Goal: Check status

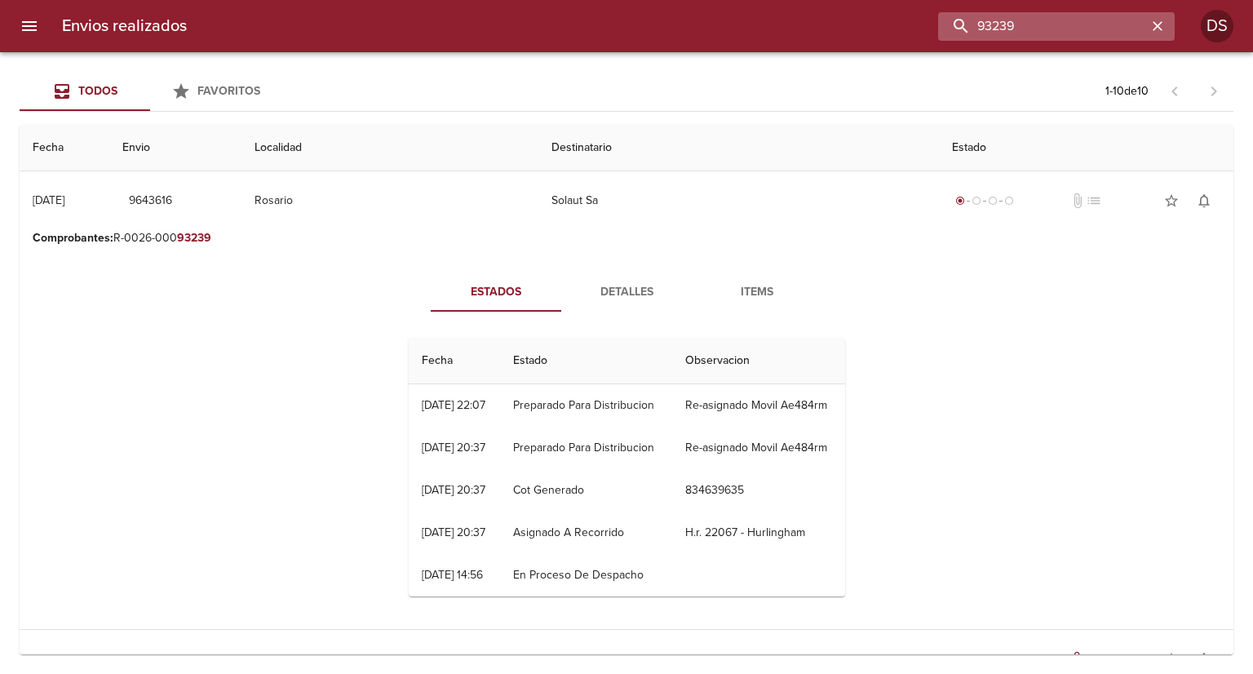
click at [1099, 29] on input "93239" at bounding box center [1042, 26] width 209 height 29
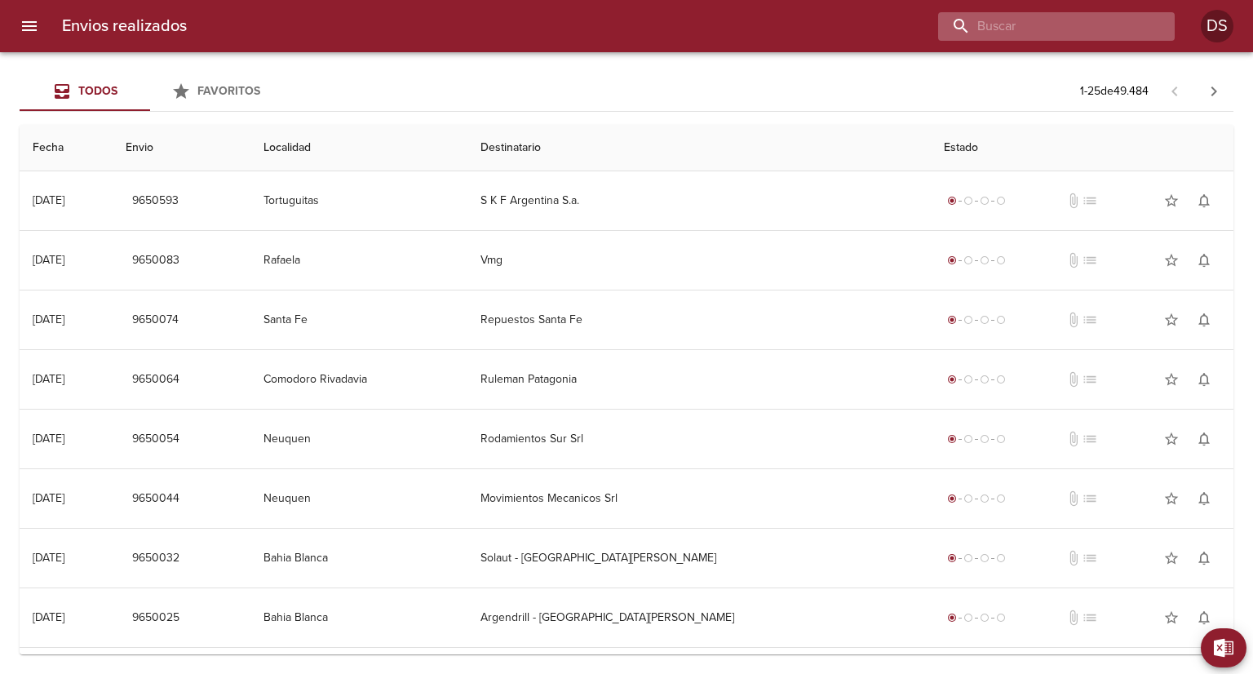
click at [1057, 27] on input "buscar" at bounding box center [1042, 26] width 209 height 29
paste input "93239"
type input "93239"
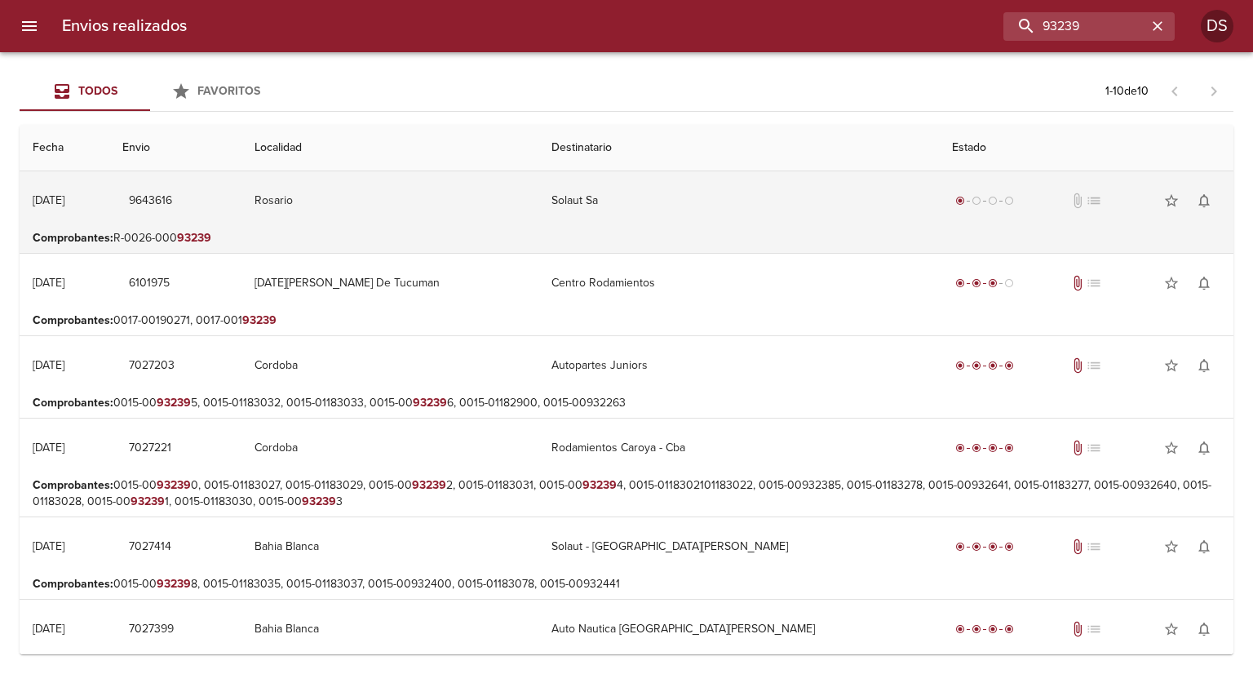
click at [340, 212] on td "Rosario" at bounding box center [389, 200] width 297 height 59
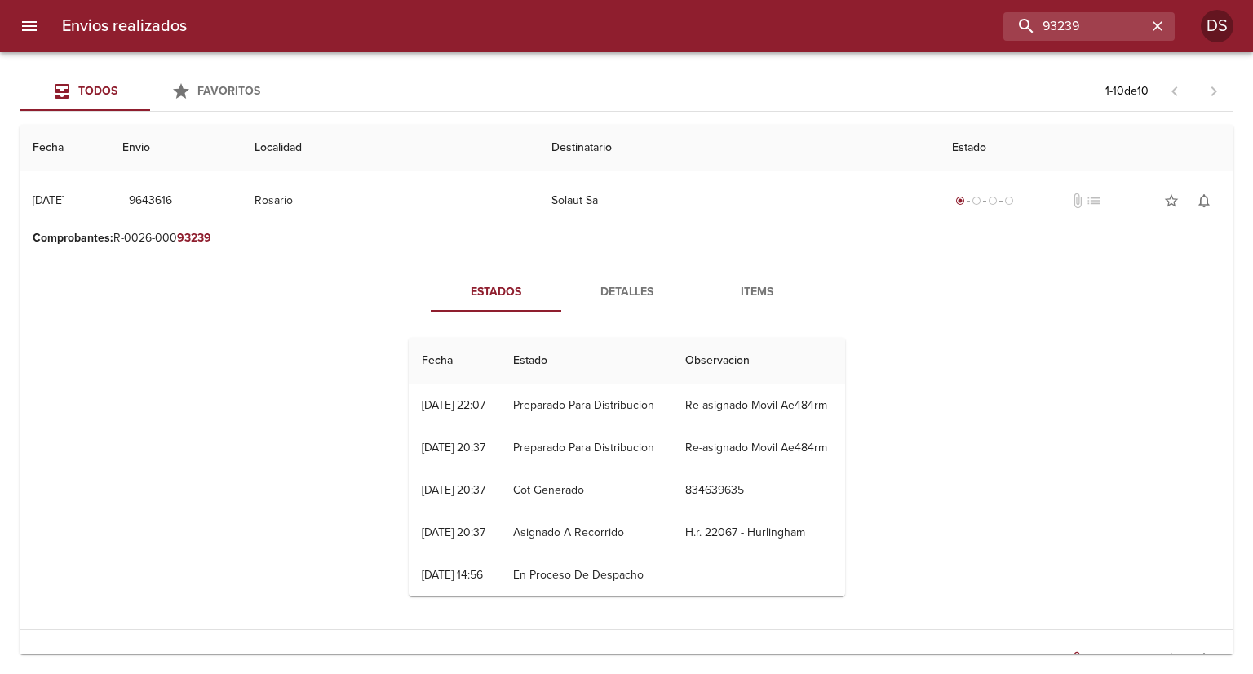
click at [739, 285] on span "Items" at bounding box center [756, 292] width 111 height 20
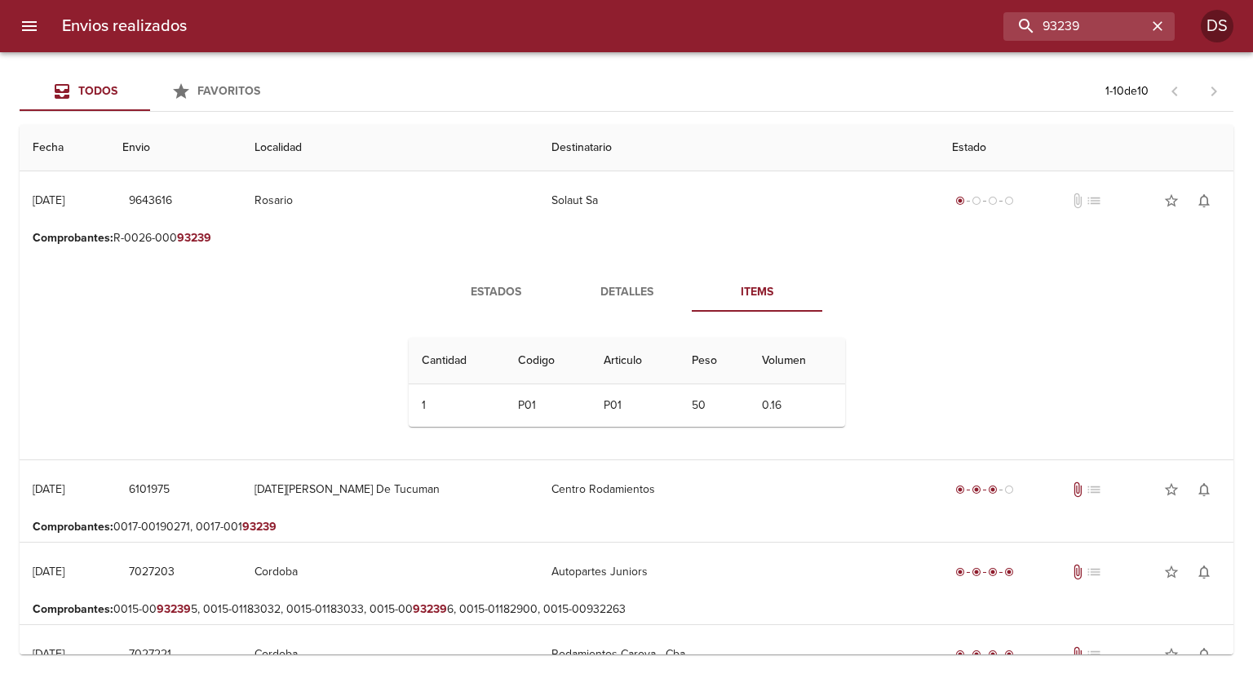
click at [648, 282] on span "Detalles" at bounding box center [626, 292] width 111 height 20
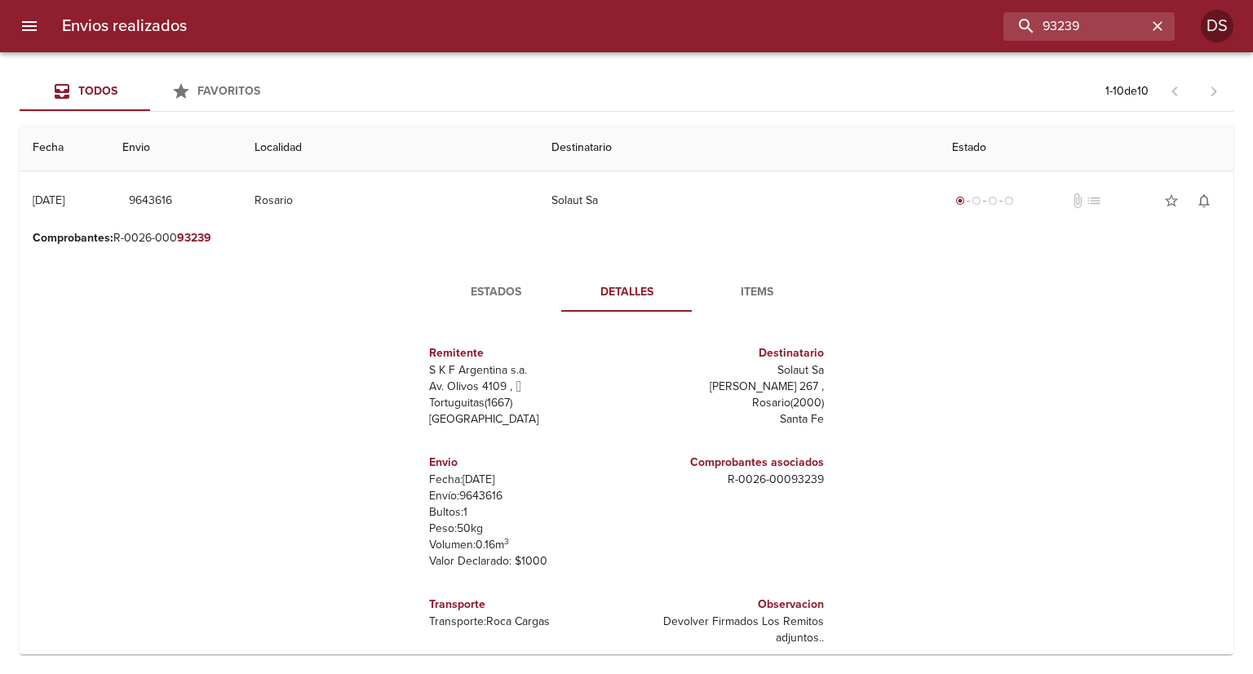
click at [489, 282] on span "Estados" at bounding box center [495, 292] width 111 height 20
